Goal: Information Seeking & Learning: Learn about a topic

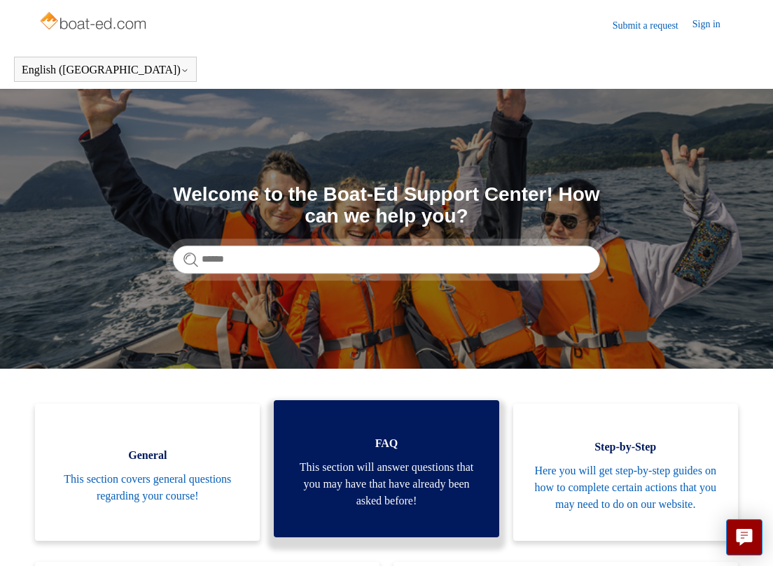
click at [391, 497] on span "This section will answer questions that you may have that have already been ask…" at bounding box center [386, 484] width 183 height 50
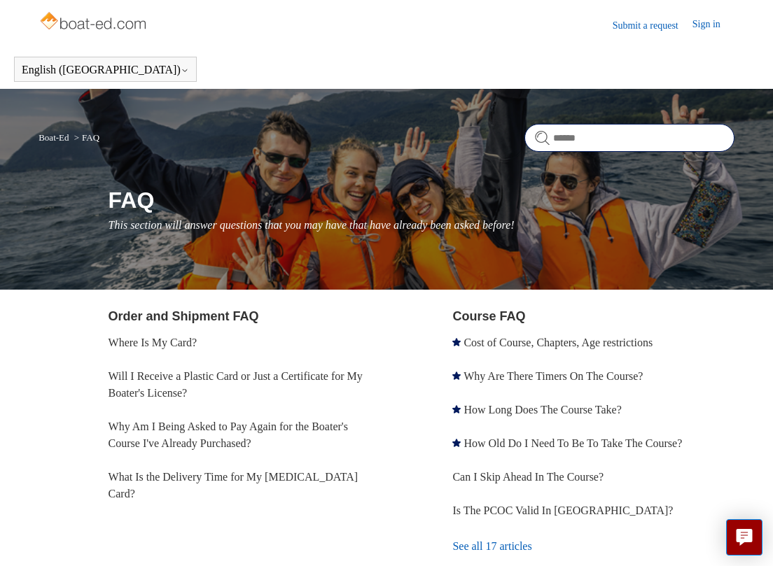
click at [572, 134] on input "Search" at bounding box center [629, 138] width 210 height 28
type input "**********"
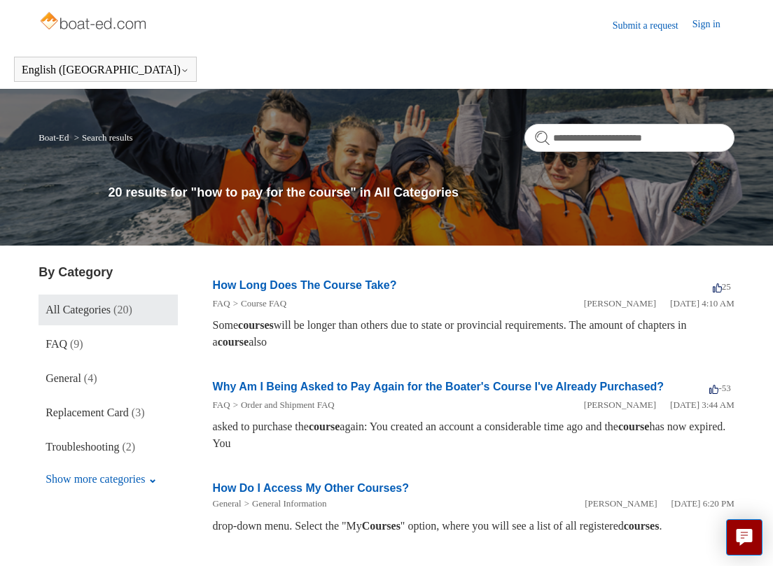
click at [338, 187] on h1 "20 results for "how to pay for the course" in All Categories" at bounding box center [421, 192] width 626 height 19
click at [655, 27] on link "Submit a request" at bounding box center [652, 25] width 80 height 15
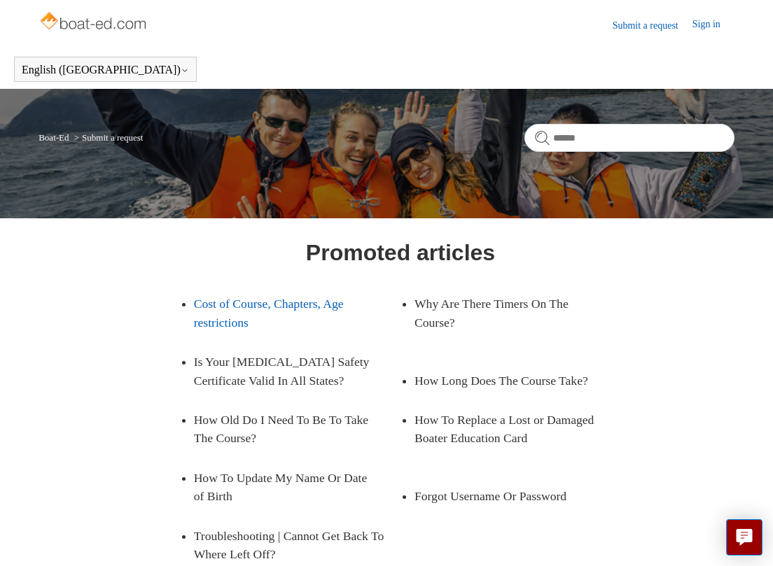
click at [286, 308] on link "Cost of Course, Chapters, Age restrictions" at bounding box center [286, 313] width 185 height 58
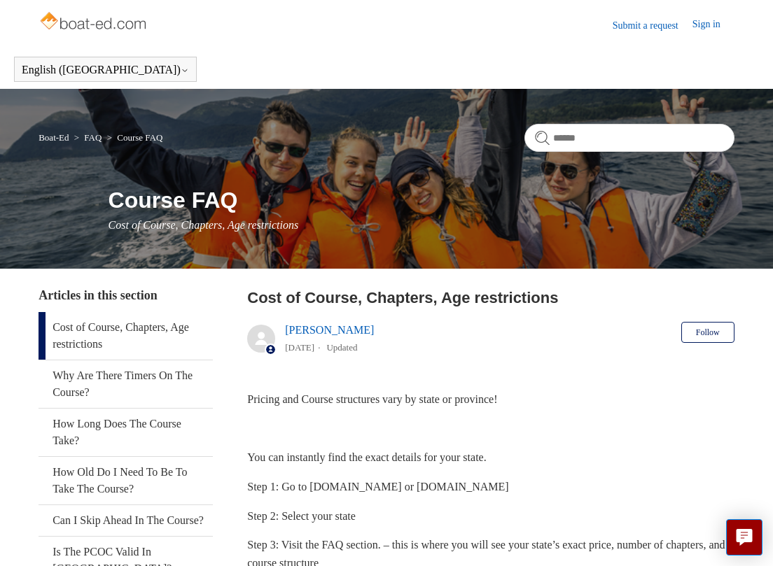
click at [638, 22] on link "Submit a request" at bounding box center [652, 25] width 80 height 15
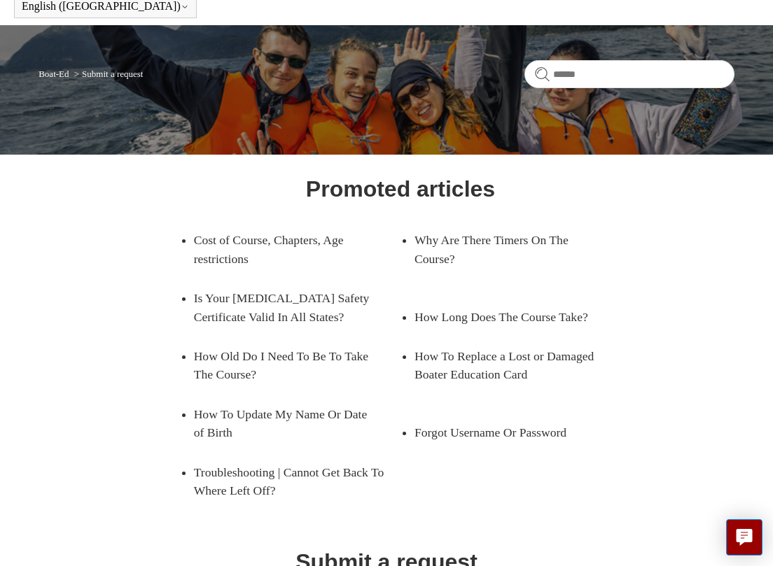
scroll to position [15, 0]
